Goal: Task Accomplishment & Management: Manage account settings

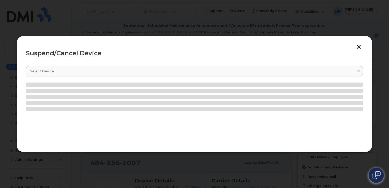
scroll to position [71, 0]
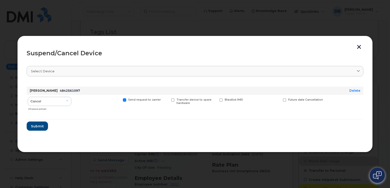
click at [119, 99] on input "Send request to carrier" at bounding box center [118, 99] width 3 height 3
checkbox input "false"
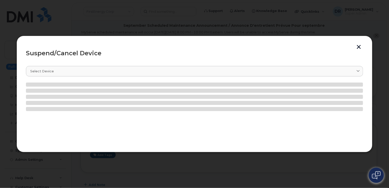
scroll to position [114, 0]
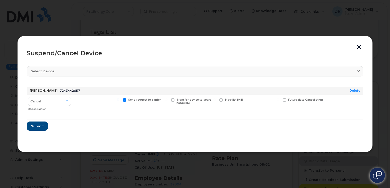
click at [119, 99] on input "Send request to carrier" at bounding box center [118, 99] width 3 height 3
checkbox input "false"
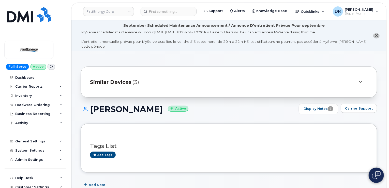
scroll to position [114, 0]
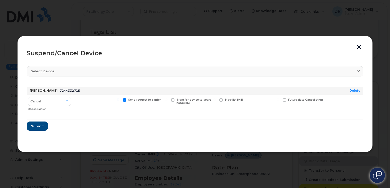
click at [119, 99] on input "Send request to carrier" at bounding box center [118, 99] width 3 height 3
checkbox input "false"
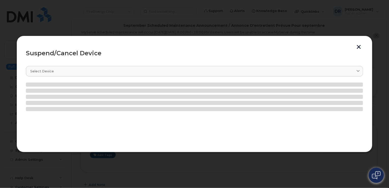
scroll to position [105, 0]
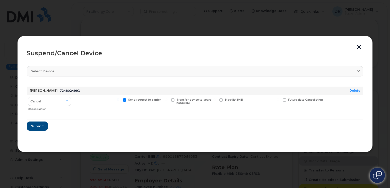
click at [119, 99] on input "Send request to carrier" at bounding box center [118, 99] width 3 height 3
checkbox input "false"
